Goal: Find specific page/section: Find specific page/section

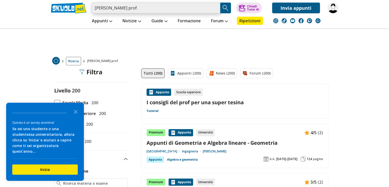
drag, startPoint x: 142, startPoint y: 7, endPoint x: 69, endPoint y: 10, distance: 73.5
click at [69, 10] on div "[PERSON_NAME] prof. Trova un tutor esperto su questo argomento Chiedi Tutor AI …" at bounding box center [194, 6] width 295 height 13
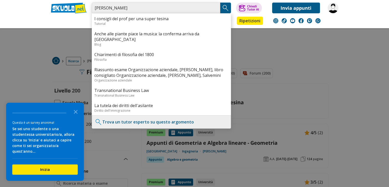
type input "[PERSON_NAME]"
click at [229, 9] on img "Search Button" at bounding box center [226, 8] width 8 height 8
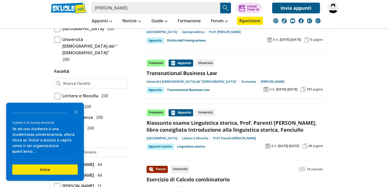
scroll to position [270, 0]
click at [76, 114] on polygon "Close the survey" at bounding box center [76, 112] width 4 height 4
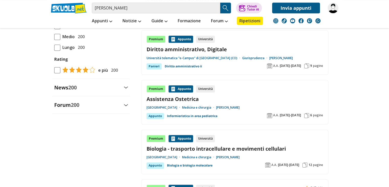
scroll to position [539, 0]
